Goal: Task Accomplishment & Management: Use online tool/utility

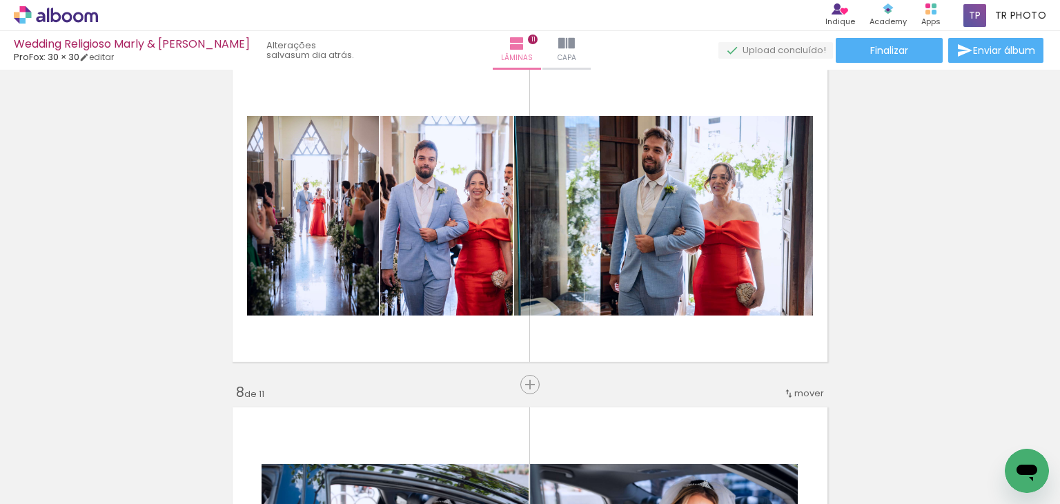
scroll to position [2138, 0]
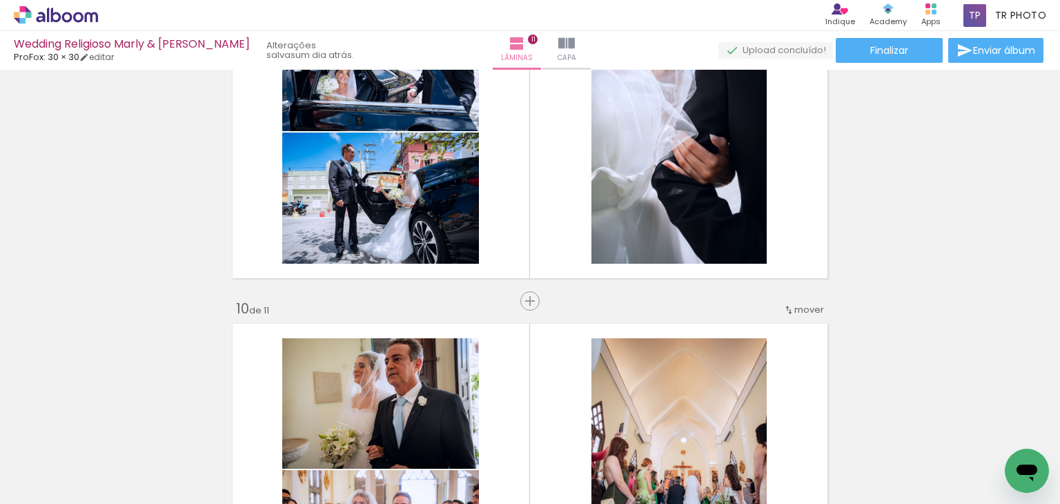
scroll to position [2828, 0]
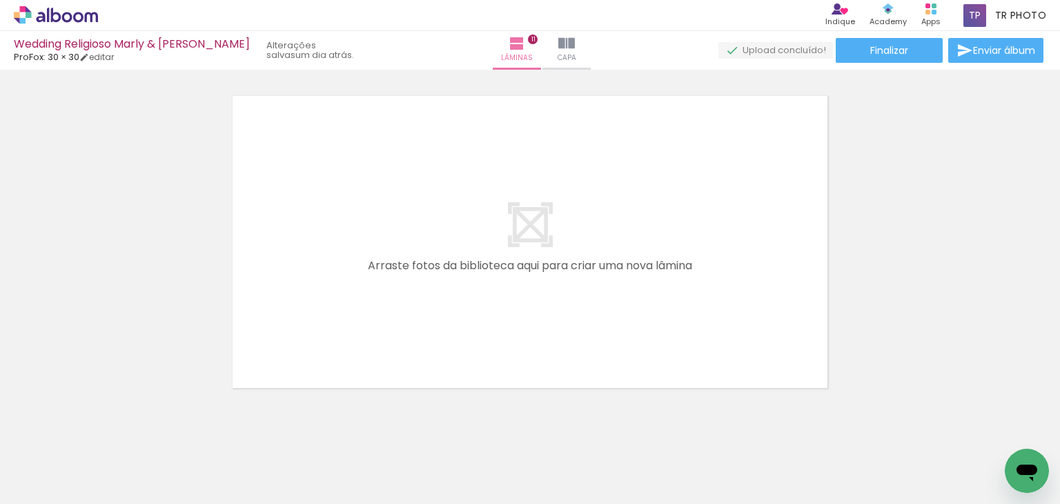
scroll to position [3754, 0]
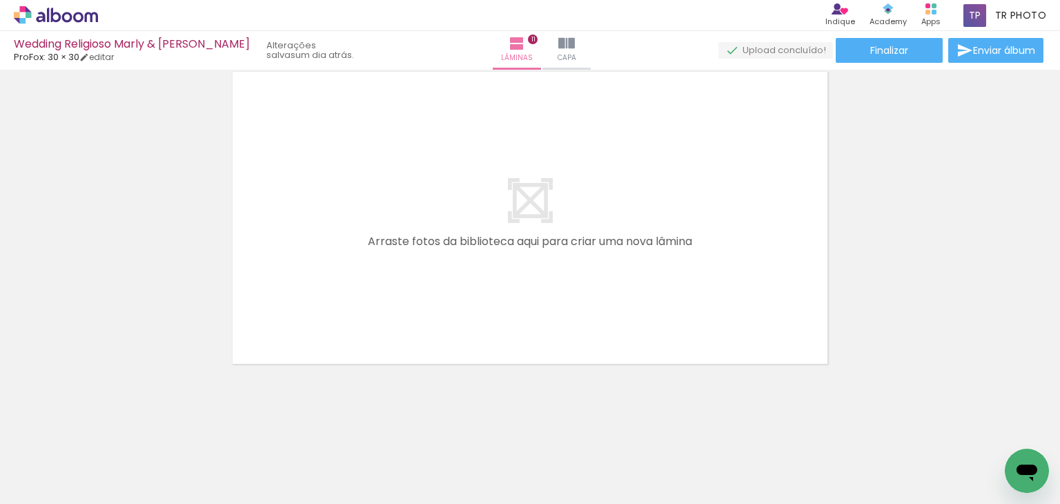
scroll to position [0, 2503]
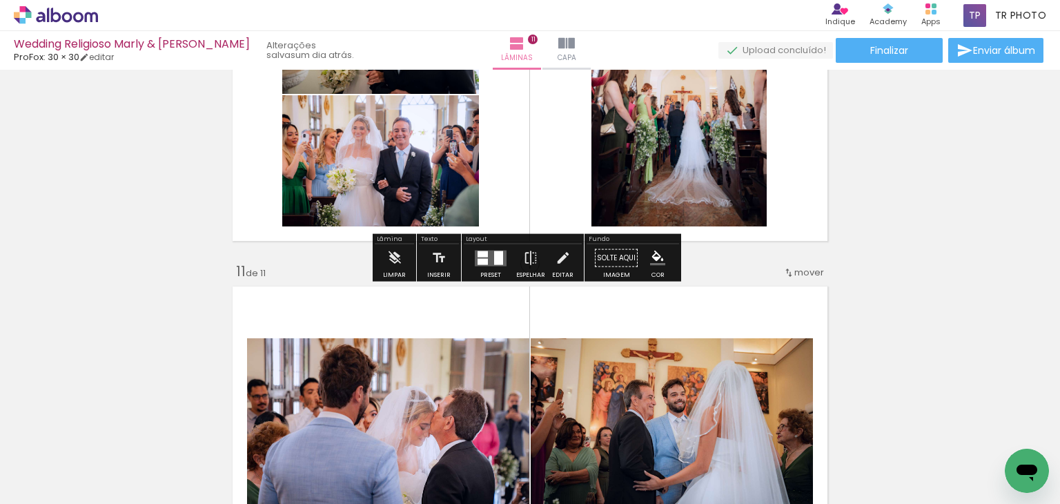
scroll to position [3340, 0]
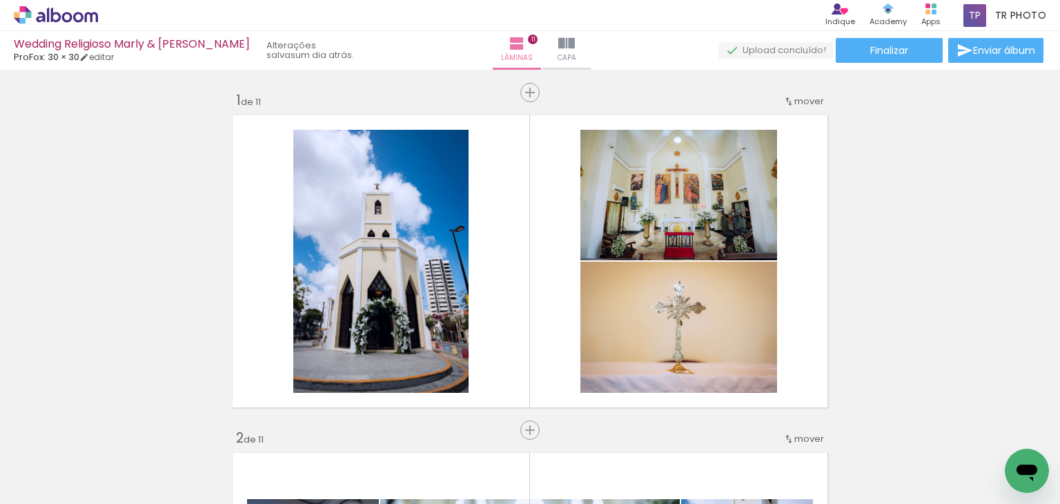
scroll to position [0, 2503]
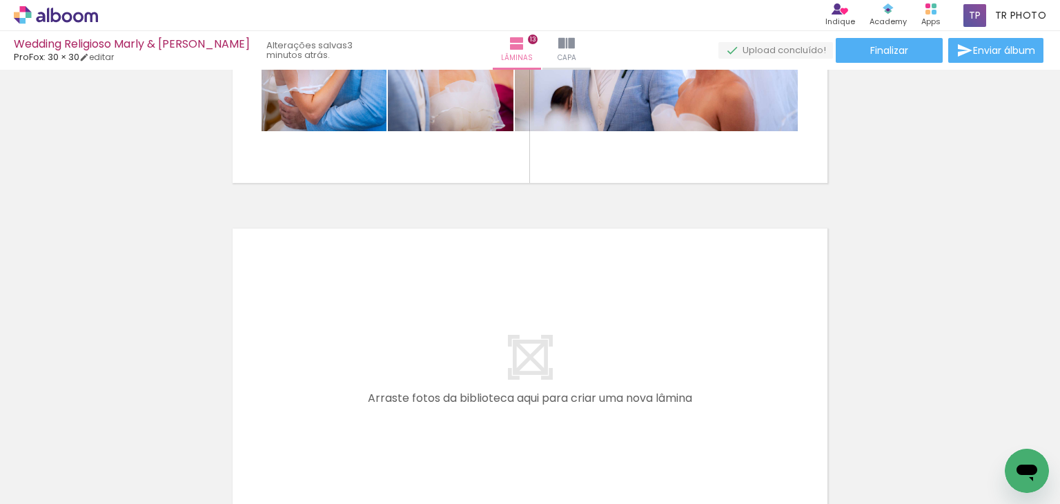
scroll to position [0, 3155]
